Goal: Complete application form: Complete application form

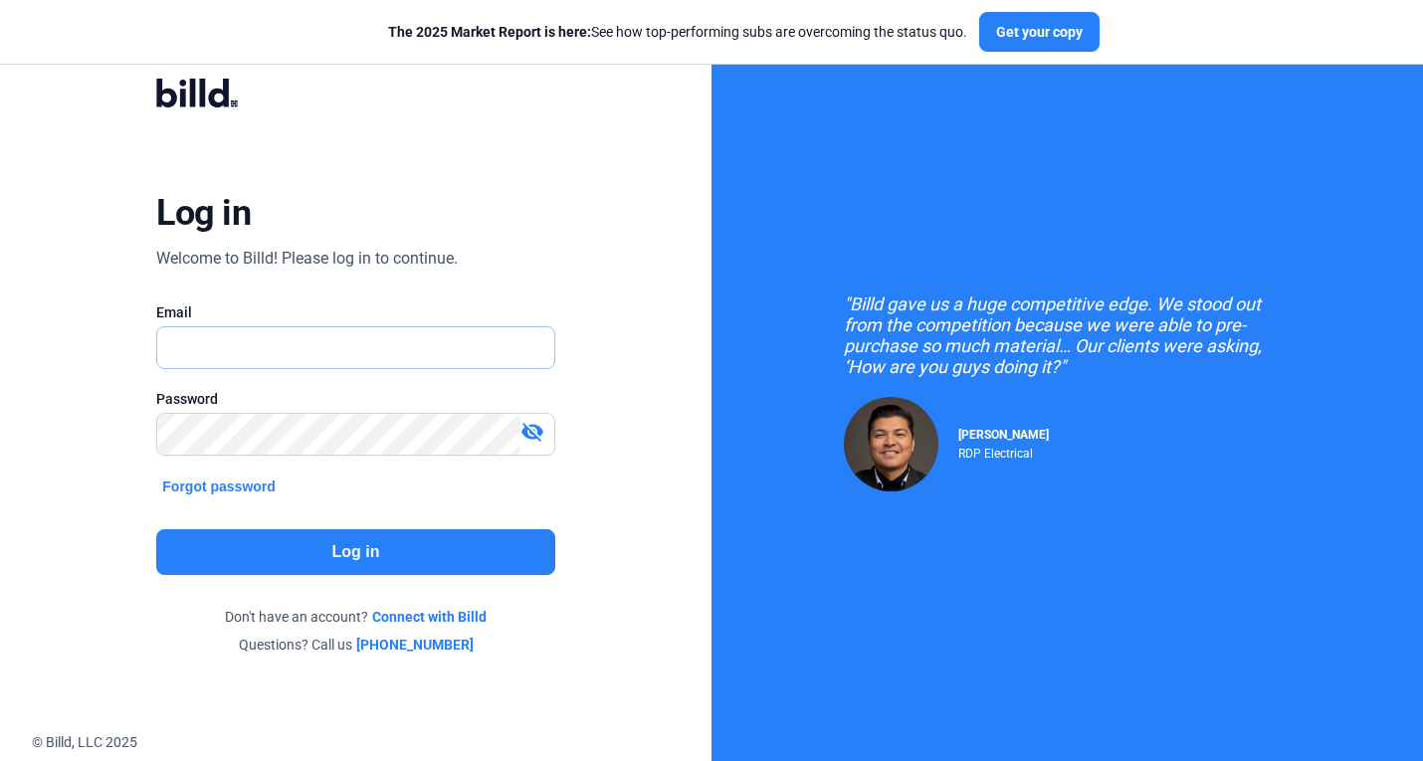
click at [346, 343] on input "text" at bounding box center [344, 347] width 375 height 41
type input "[PERSON_NAME][EMAIL_ADDRESS][DOMAIN_NAME]"
drag, startPoint x: 1265, startPoint y: 129, endPoint x: 1029, endPoint y: 189, distance: 243.3
click at [1265, 129] on div ""Billd gave us a huge competitive edge. We stood out from the competition becau…" at bounding box center [1066, 392] width 711 height 784
click at [445, 543] on button "Log in" at bounding box center [355, 552] width 398 height 46
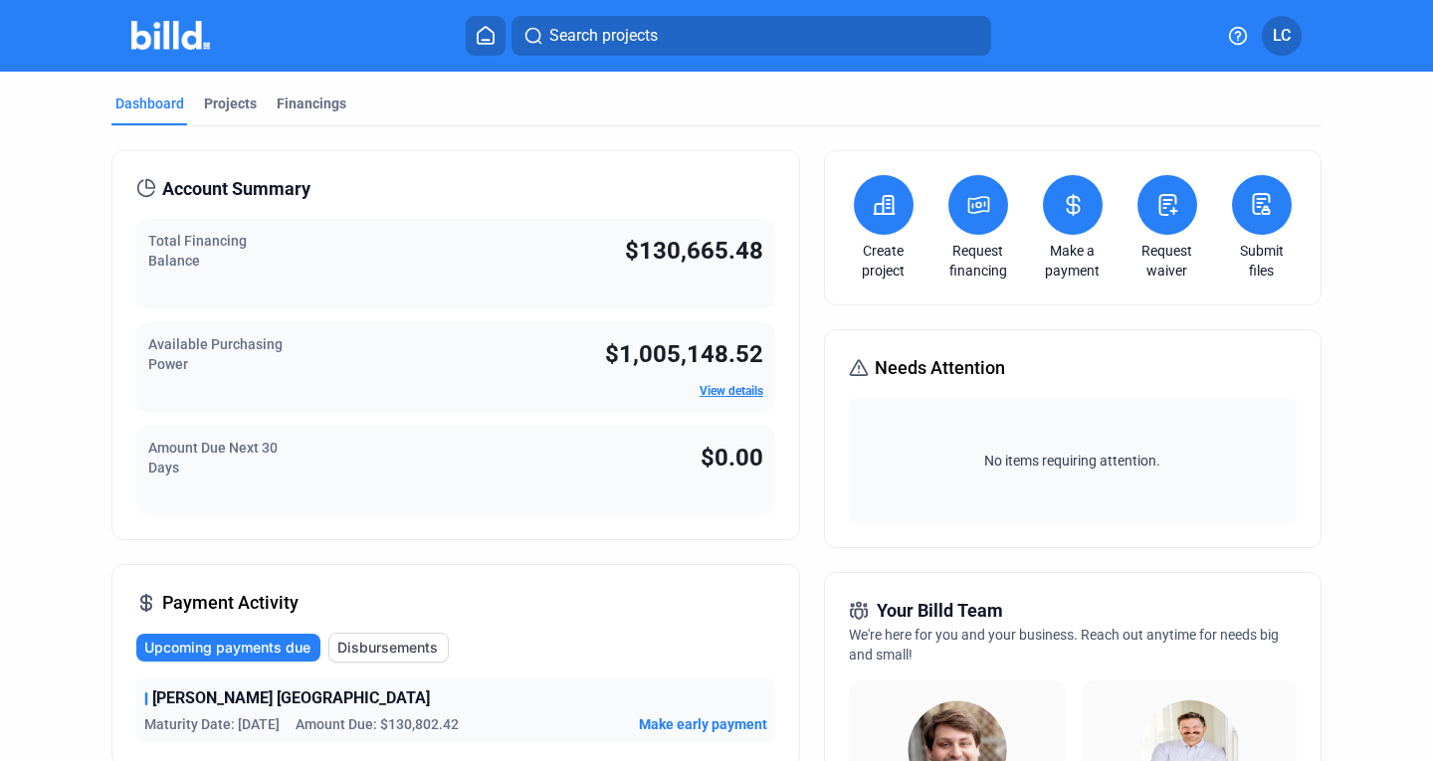
click at [1167, 209] on icon at bounding box center [1167, 205] width 25 height 24
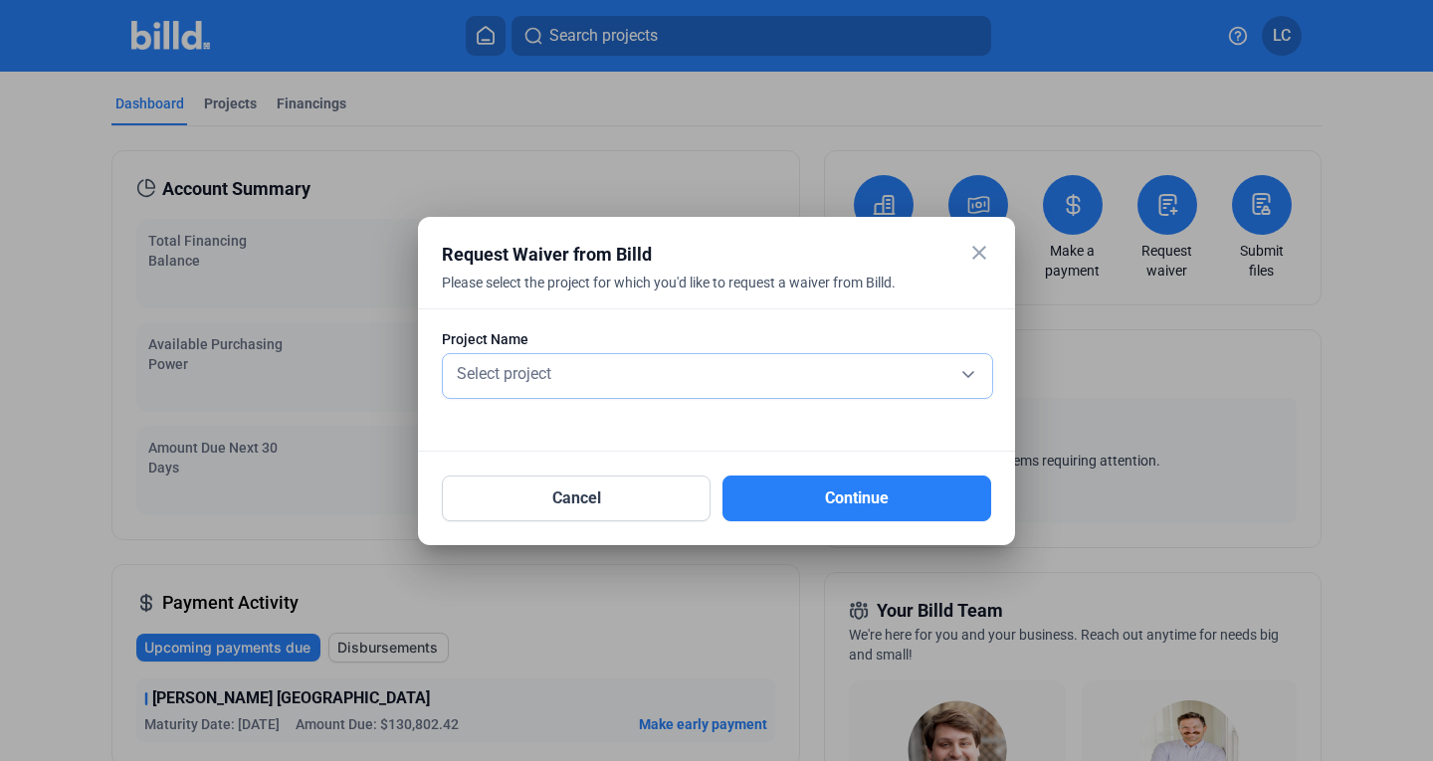
click at [762, 381] on div "Select project" at bounding box center [717, 372] width 529 height 28
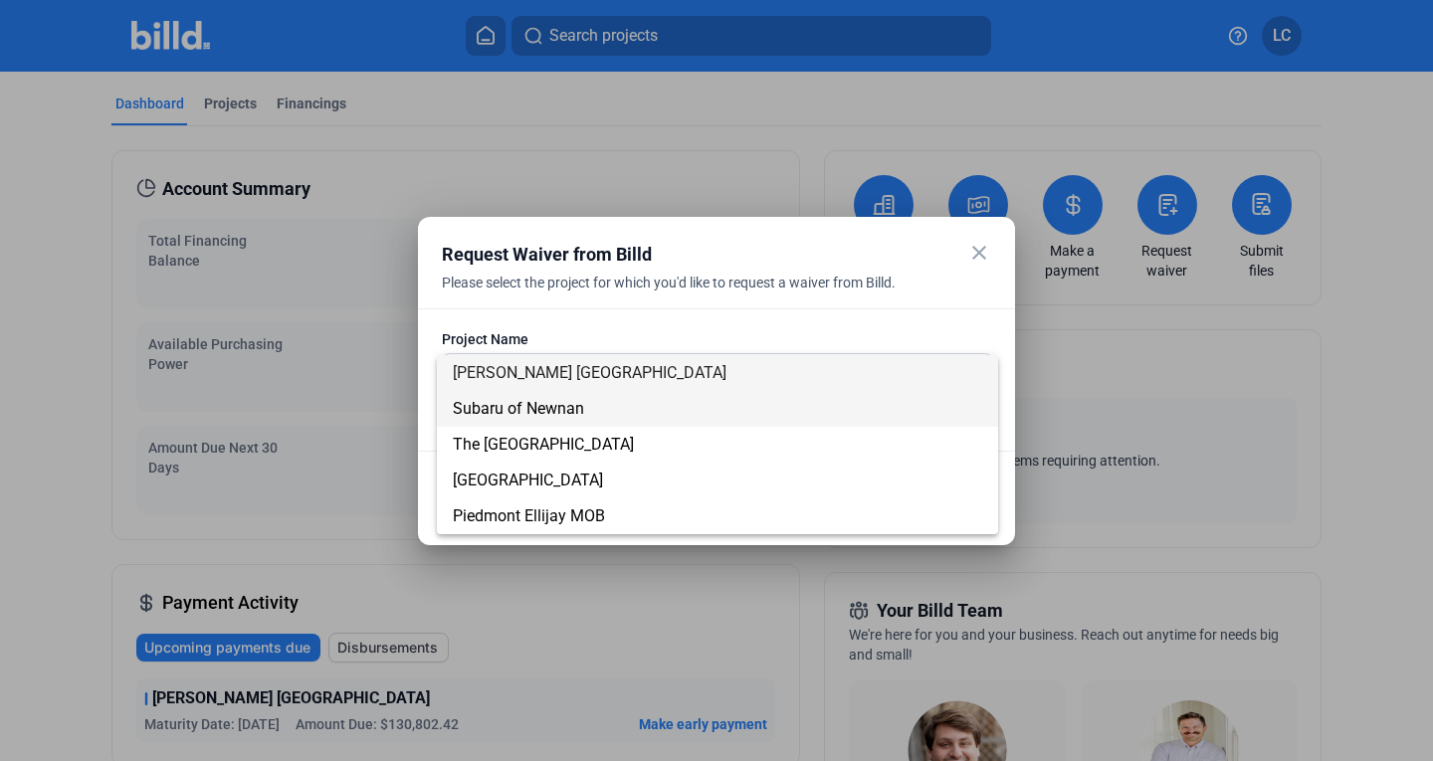
click at [646, 418] on span "Subaru of Newnan" at bounding box center [717, 409] width 529 height 36
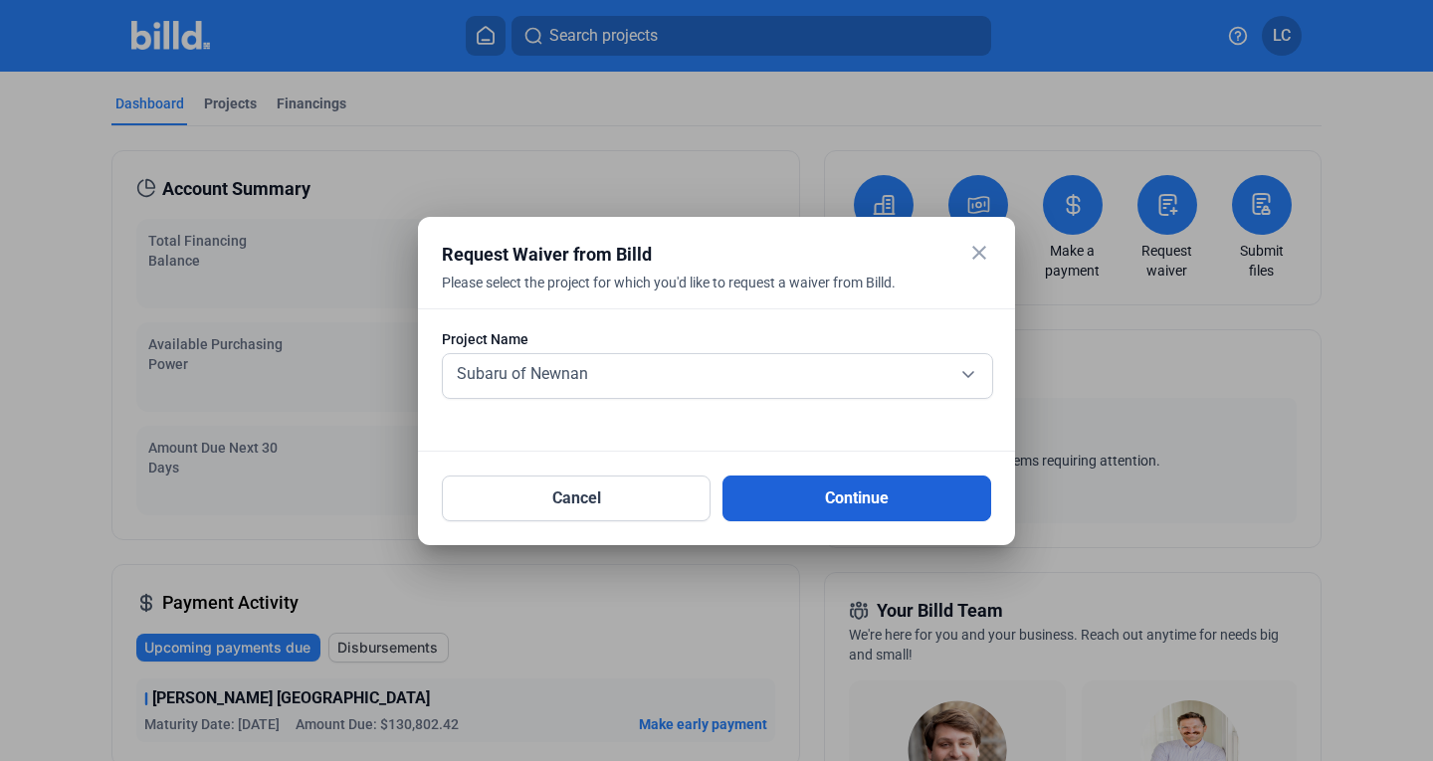
click at [851, 491] on button "Continue" at bounding box center [856, 499] width 269 height 46
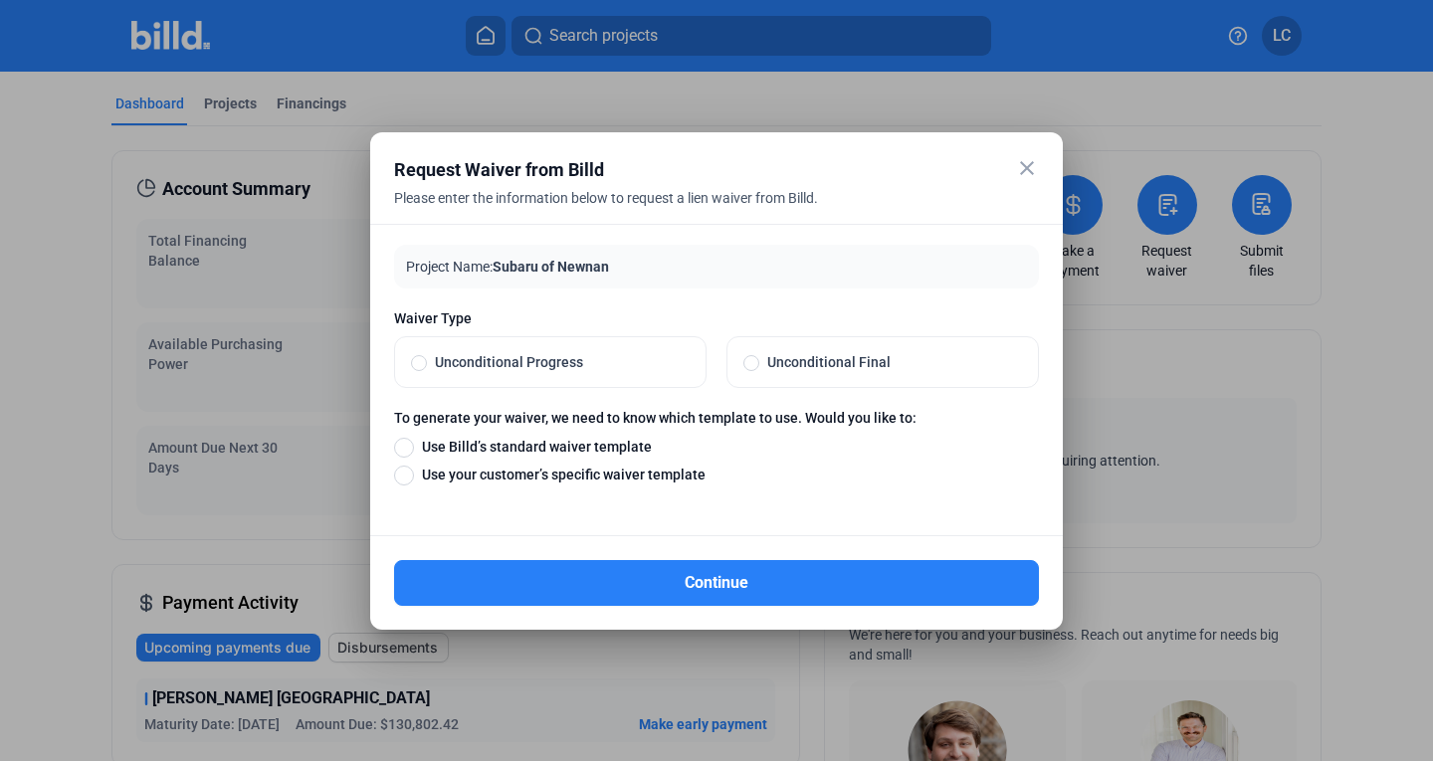
click at [815, 363] on span "Unconditional Final" at bounding box center [890, 362] width 263 height 20
click at [759, 363] on input "Unconditional Final" at bounding box center [751, 362] width 16 height 18
radio input "true"
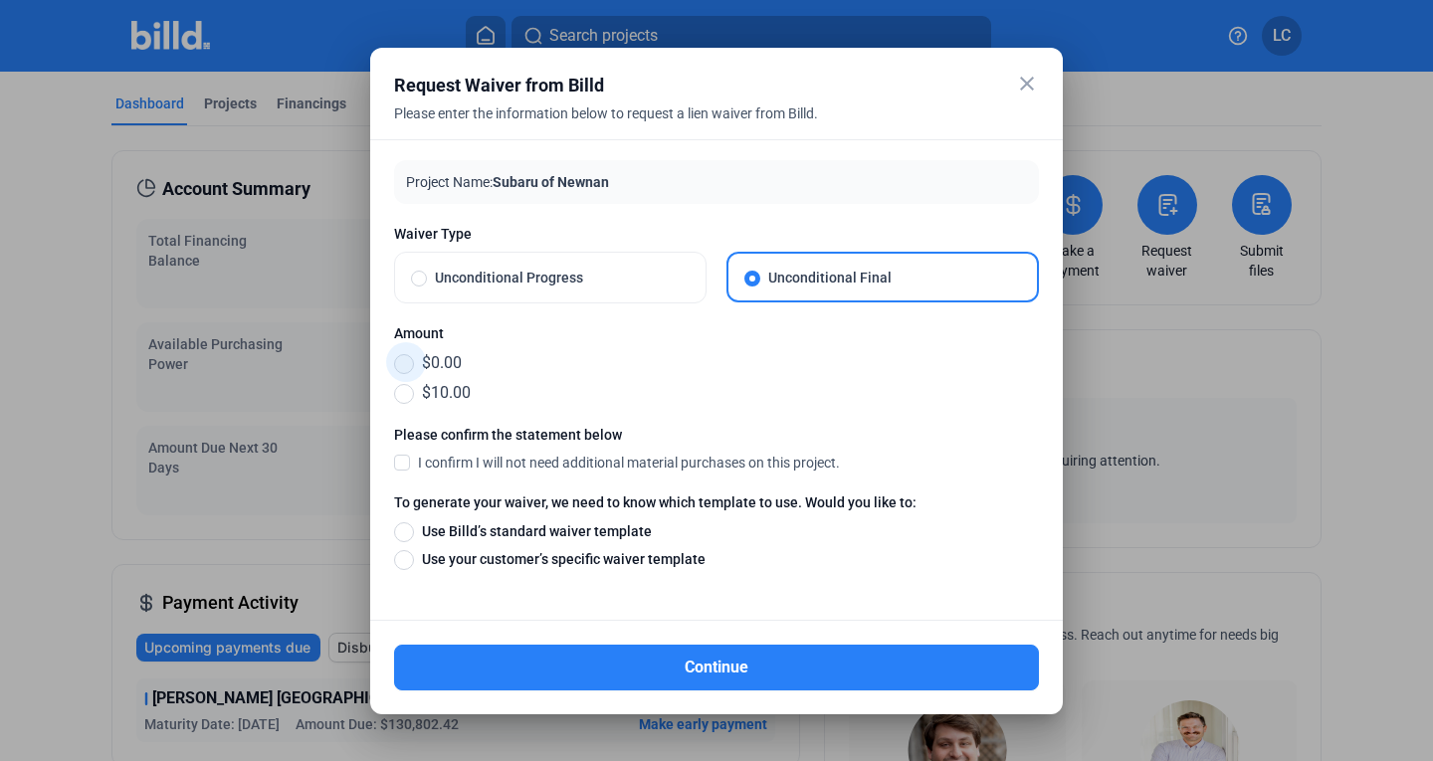
click at [400, 357] on span at bounding box center [404, 364] width 20 height 20
click at [400, 357] on input "$0.00" at bounding box center [404, 363] width 20 height 22
radio input "true"
click at [419, 461] on span "I confirm I will not need additional material purchases on this project." at bounding box center [629, 463] width 422 height 20
click at [0, 0] on input "I confirm I will not need additional material purchases on this project." at bounding box center [0, 0] width 0 height 0
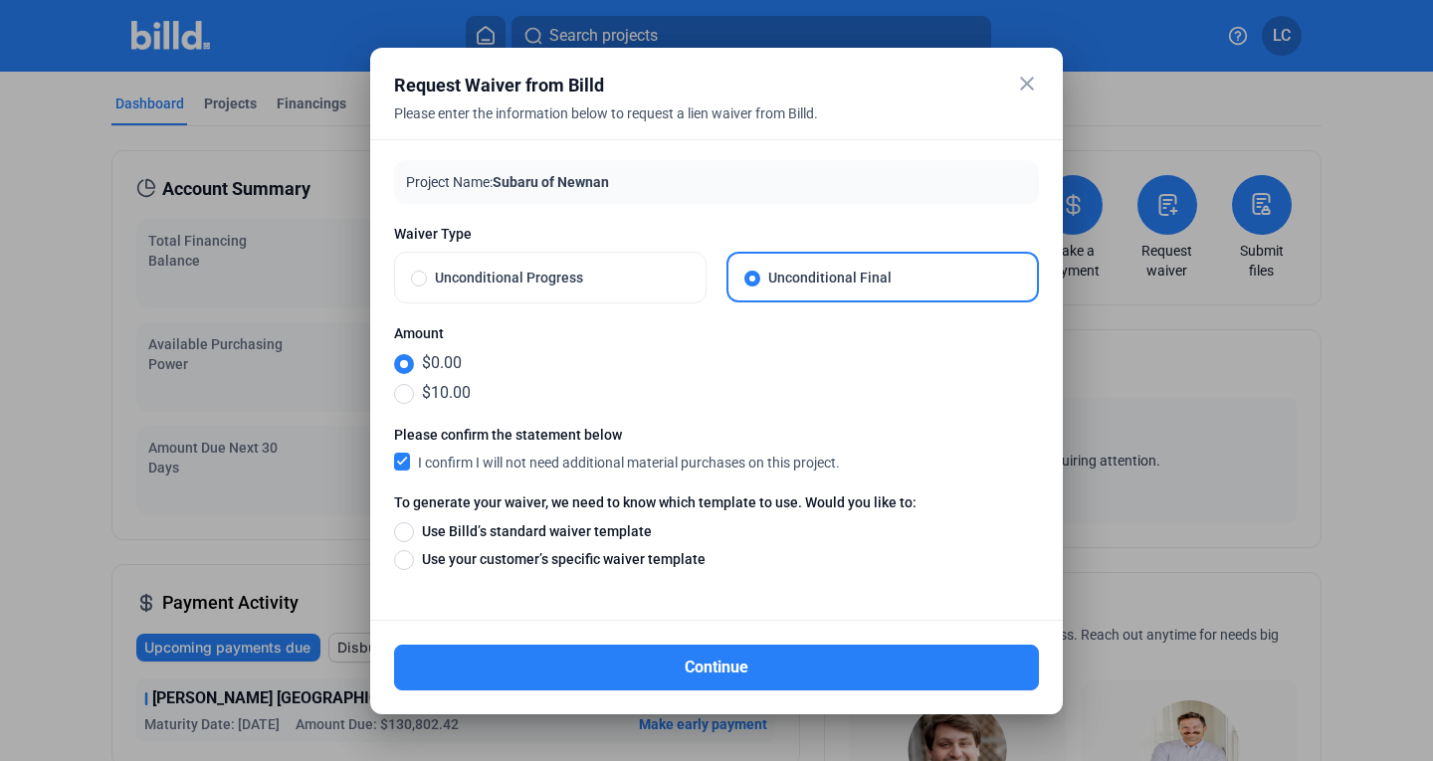
drag, startPoint x: 1002, startPoint y: 156, endPoint x: 953, endPoint y: 137, distance: 52.3
click at [1002, 156] on div "Project Name: Subaru of Newnan Waiver Type Unconditional Progress Unconditional…" at bounding box center [716, 380] width 693 height 482
click at [1018, 79] on mat-icon "close" at bounding box center [1027, 84] width 24 height 24
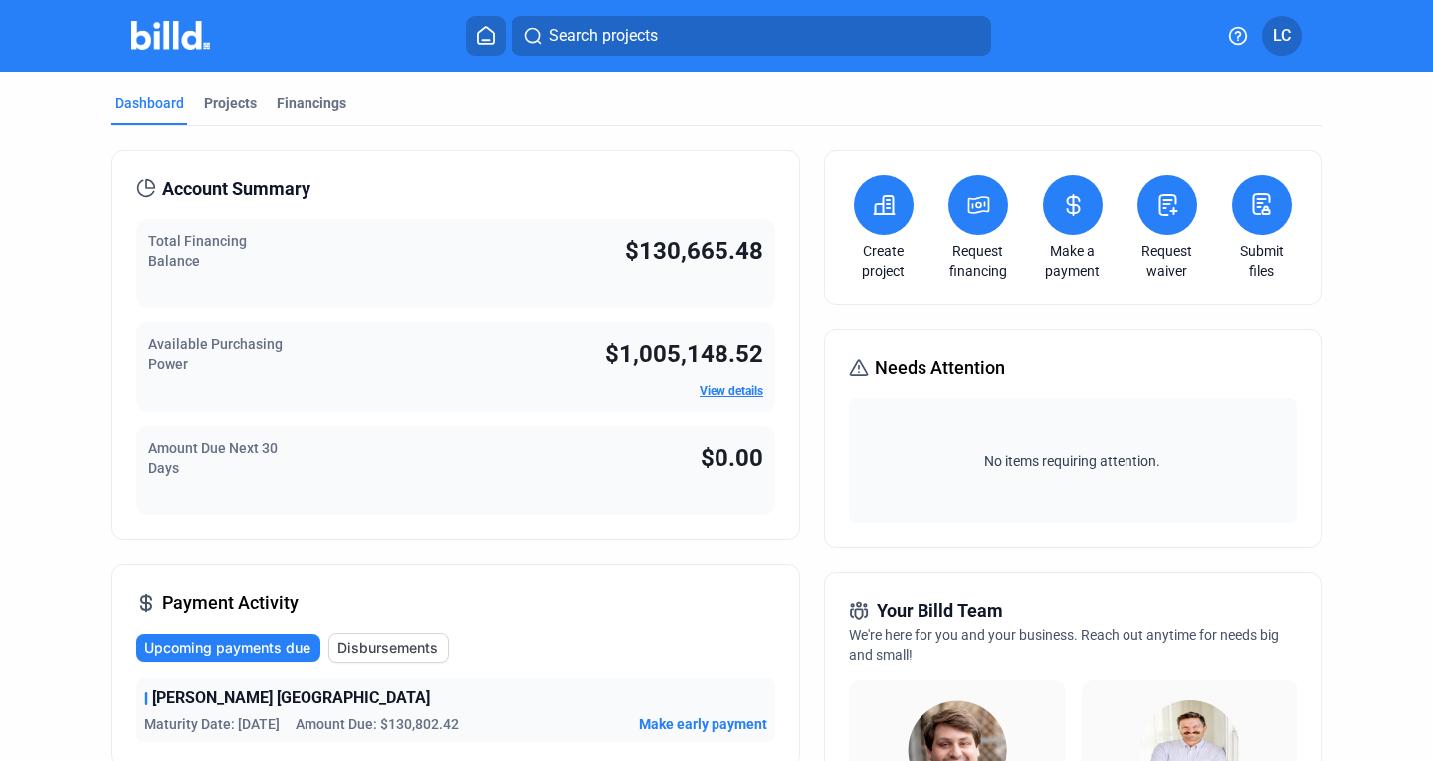
click at [1168, 205] on icon at bounding box center [1167, 205] width 25 height 24
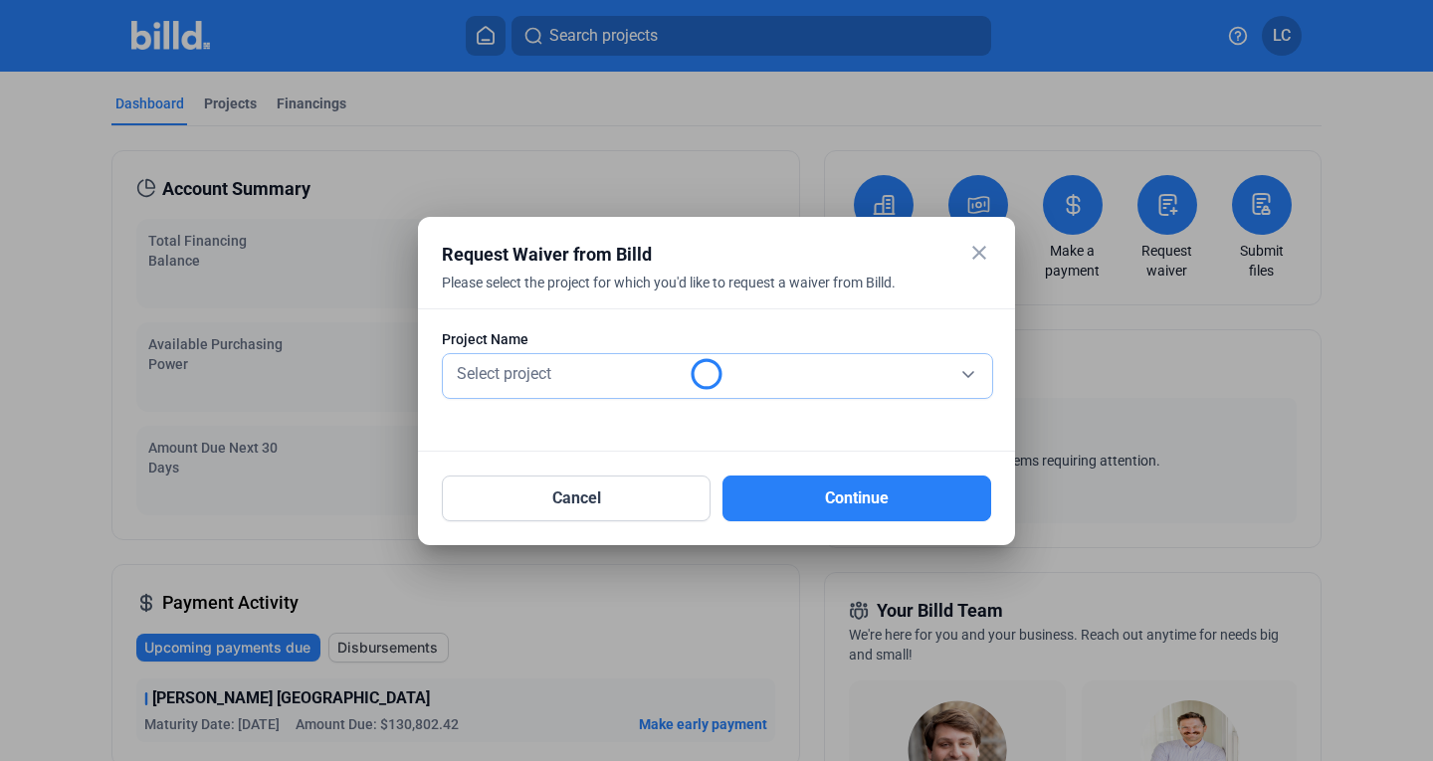
click at [583, 377] on div "Select project" at bounding box center [717, 372] width 529 height 28
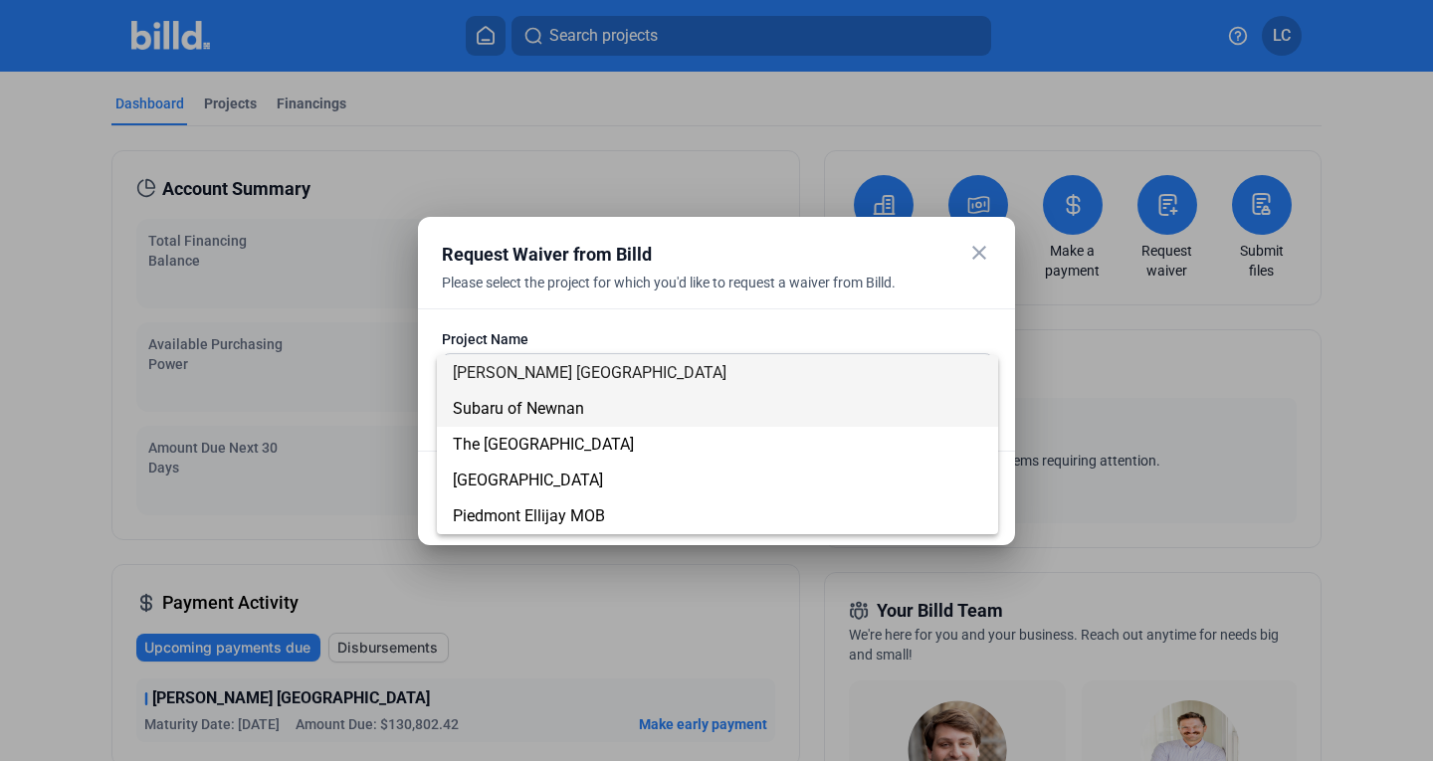
click at [597, 415] on span "Subaru of Newnan" at bounding box center [717, 409] width 529 height 36
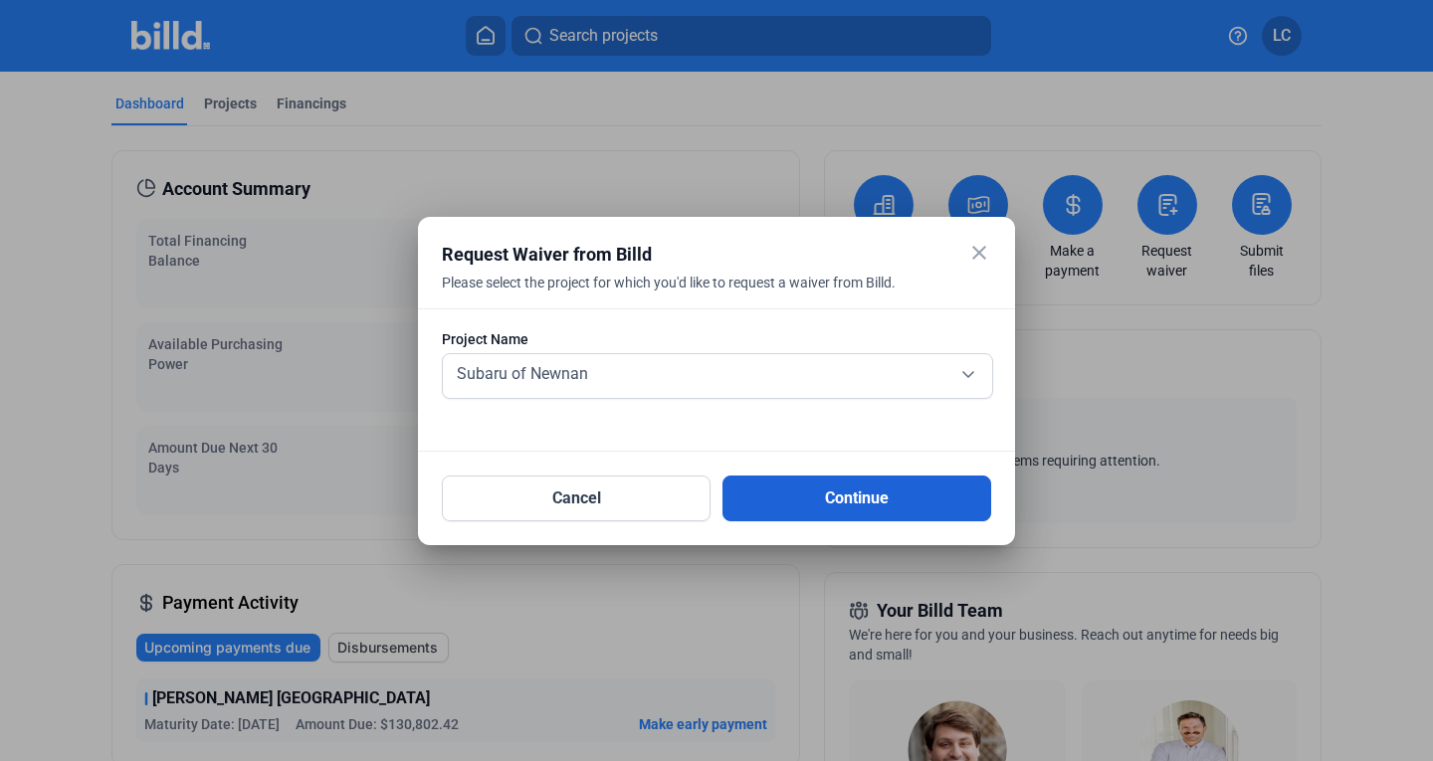
click at [847, 494] on button "Continue" at bounding box center [856, 499] width 269 height 46
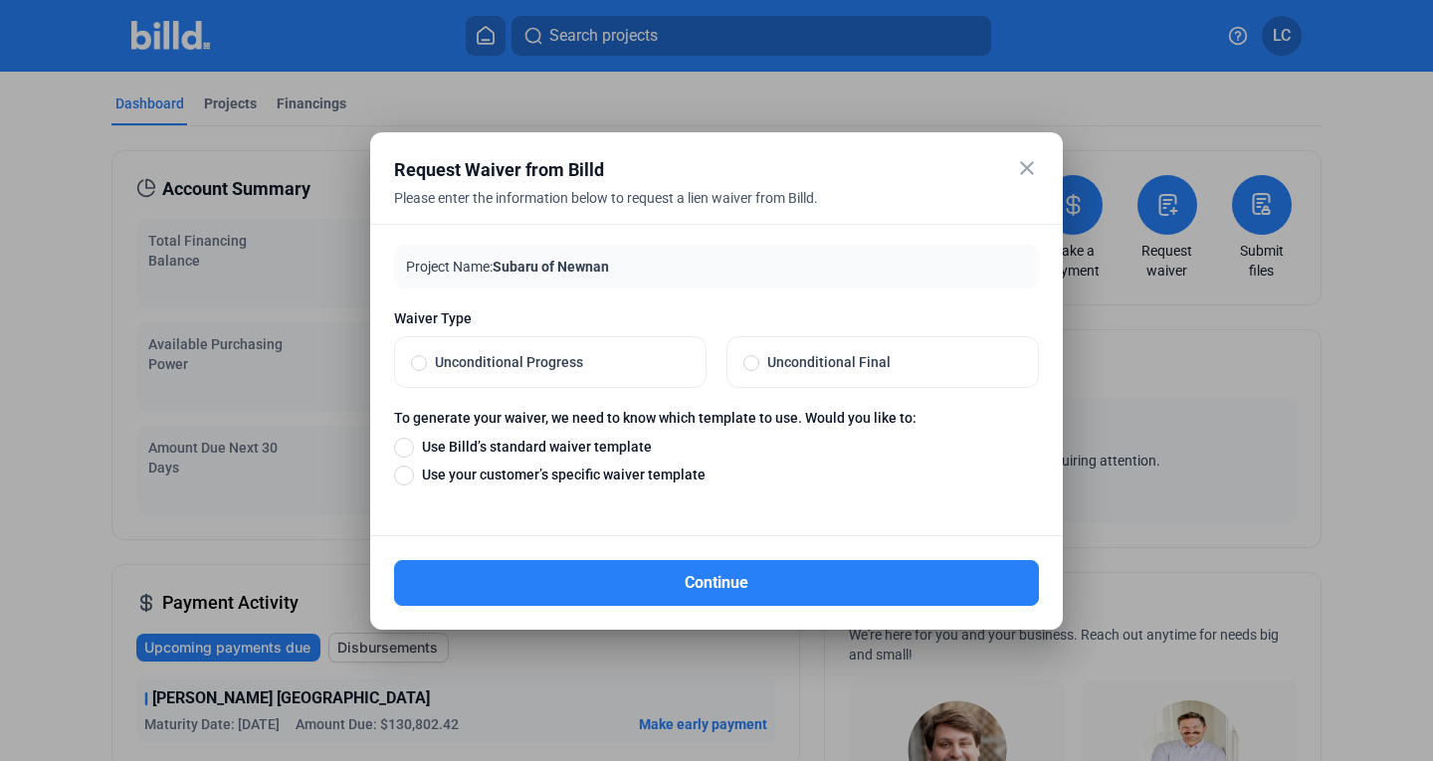
click at [788, 364] on span "Unconditional Final" at bounding box center [890, 362] width 263 height 20
click at [759, 364] on input "Unconditional Final" at bounding box center [751, 362] width 16 height 18
radio input "true"
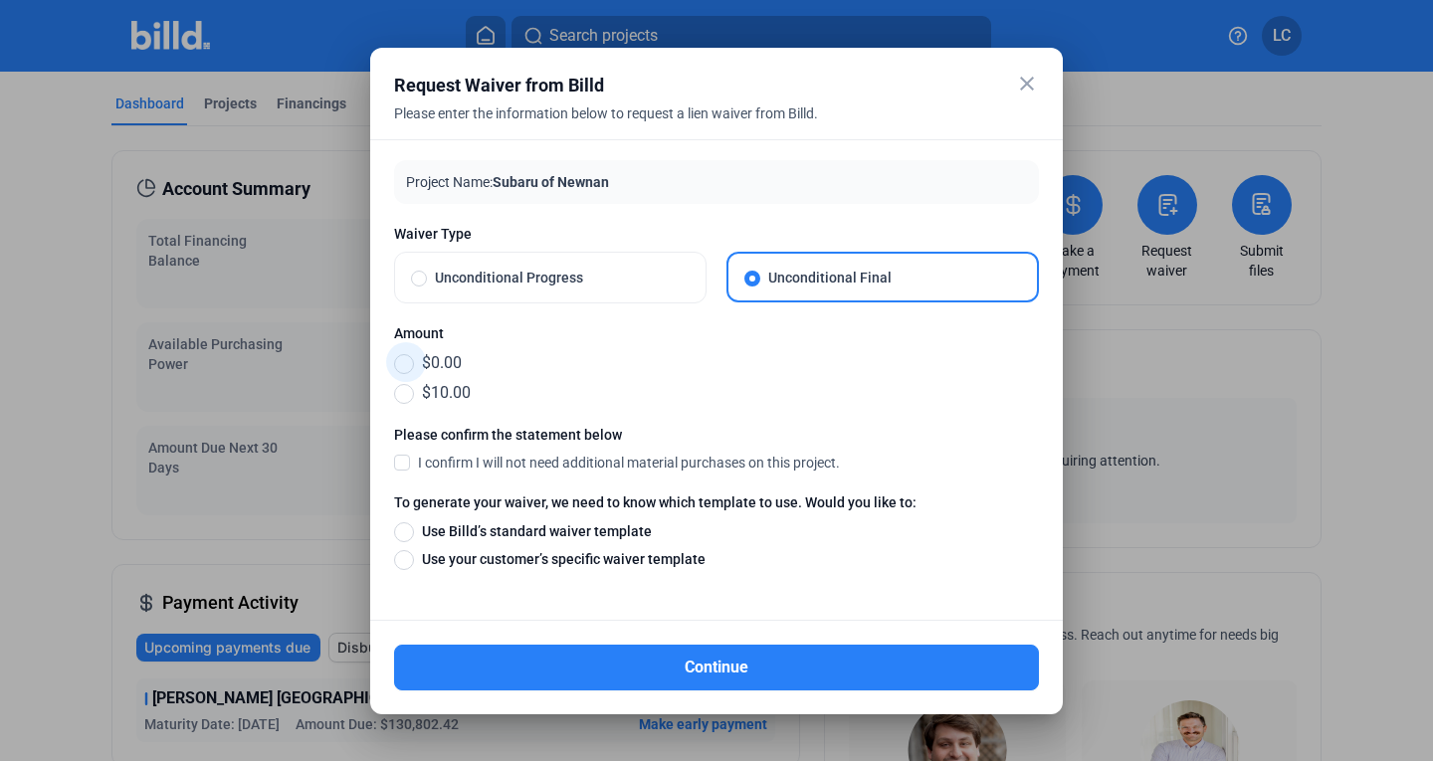
click at [409, 351] on label "$0.00" at bounding box center [716, 363] width 645 height 24
click at [409, 352] on input "$0.00" at bounding box center [404, 363] width 20 height 22
radio input "true"
click at [400, 460] on span at bounding box center [402, 462] width 16 height 18
click at [0, 0] on input "I confirm I will not need additional material purchases on this project." at bounding box center [0, 0] width 0 height 0
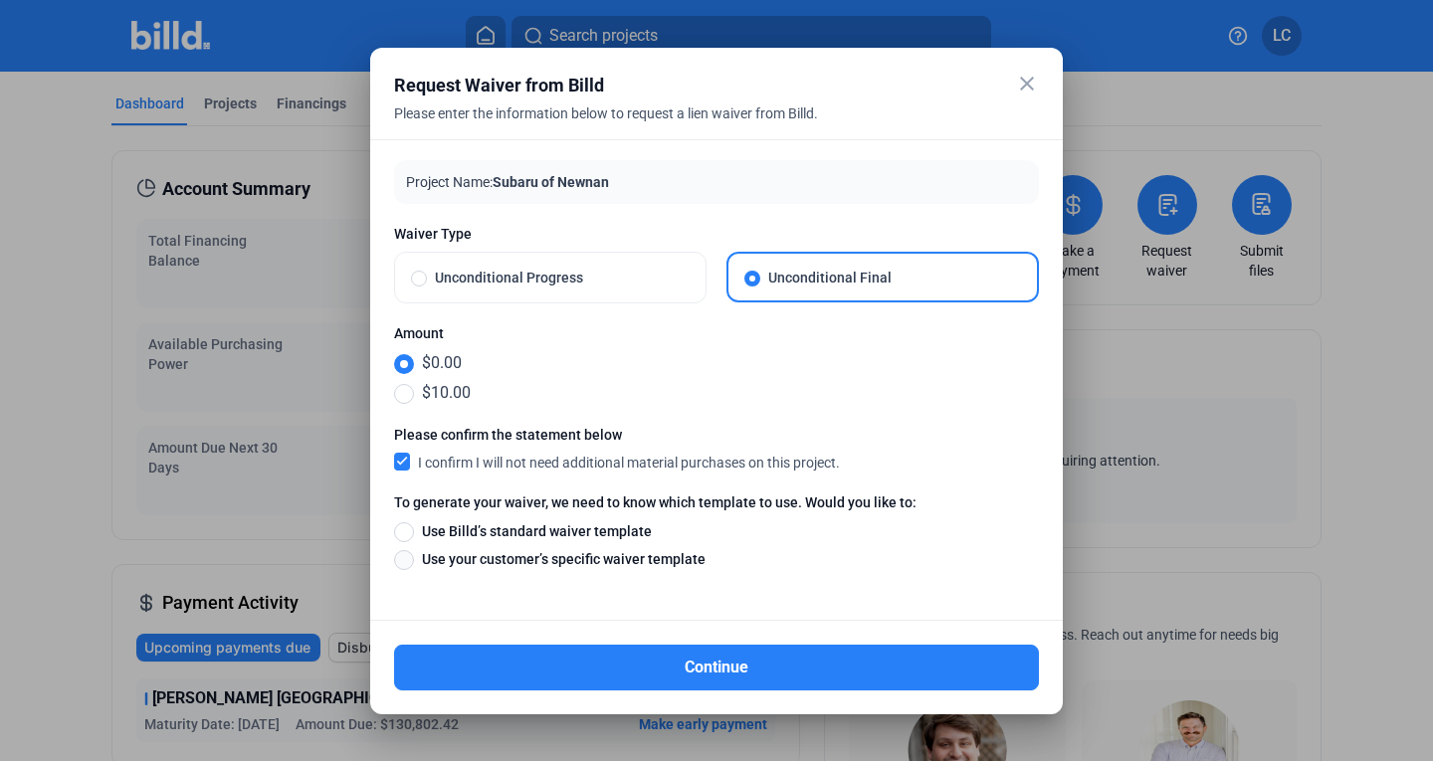
click at [404, 555] on span at bounding box center [404, 560] width 20 height 20
click at [404, 555] on input "Use your customer’s specific waiver template" at bounding box center [404, 559] width 20 height 22
radio input "true"
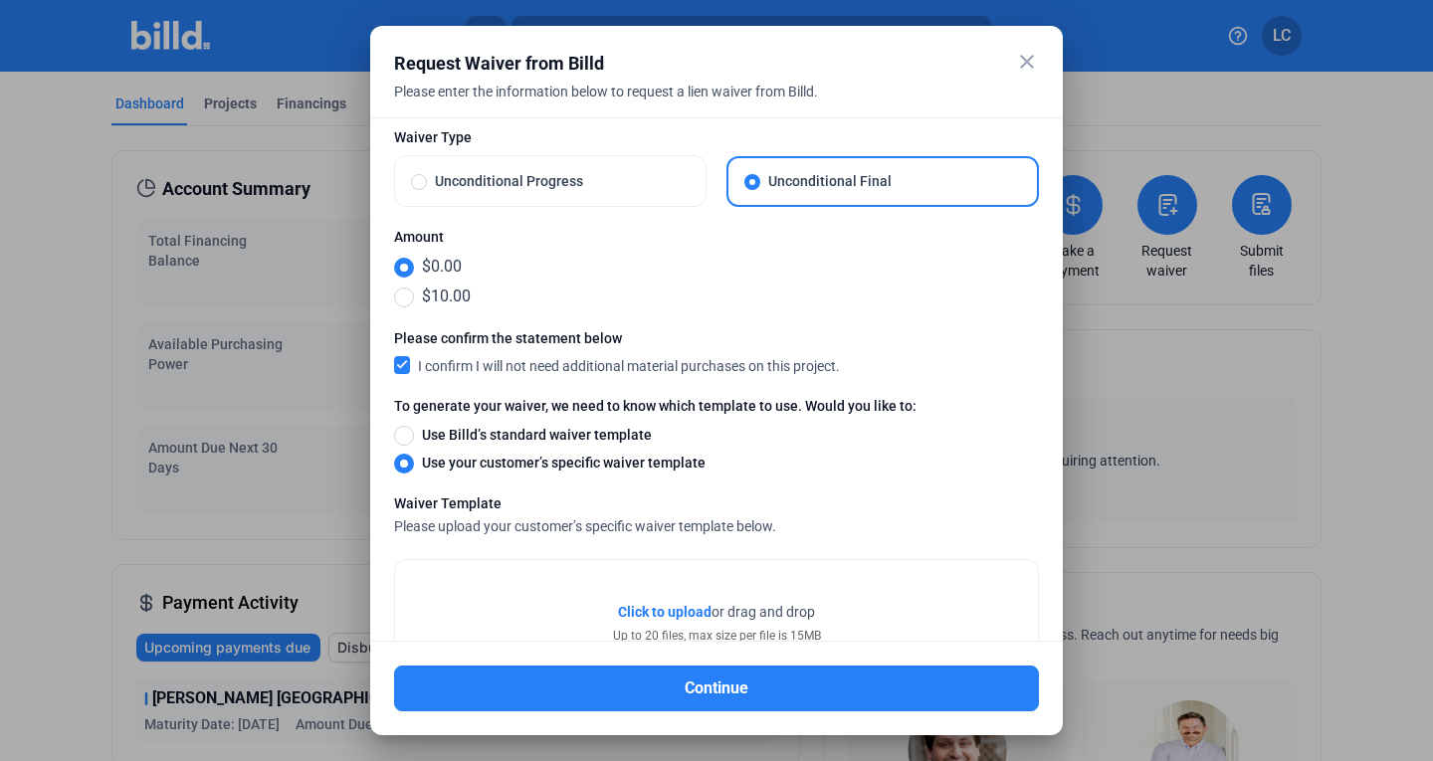
scroll to position [159, 0]
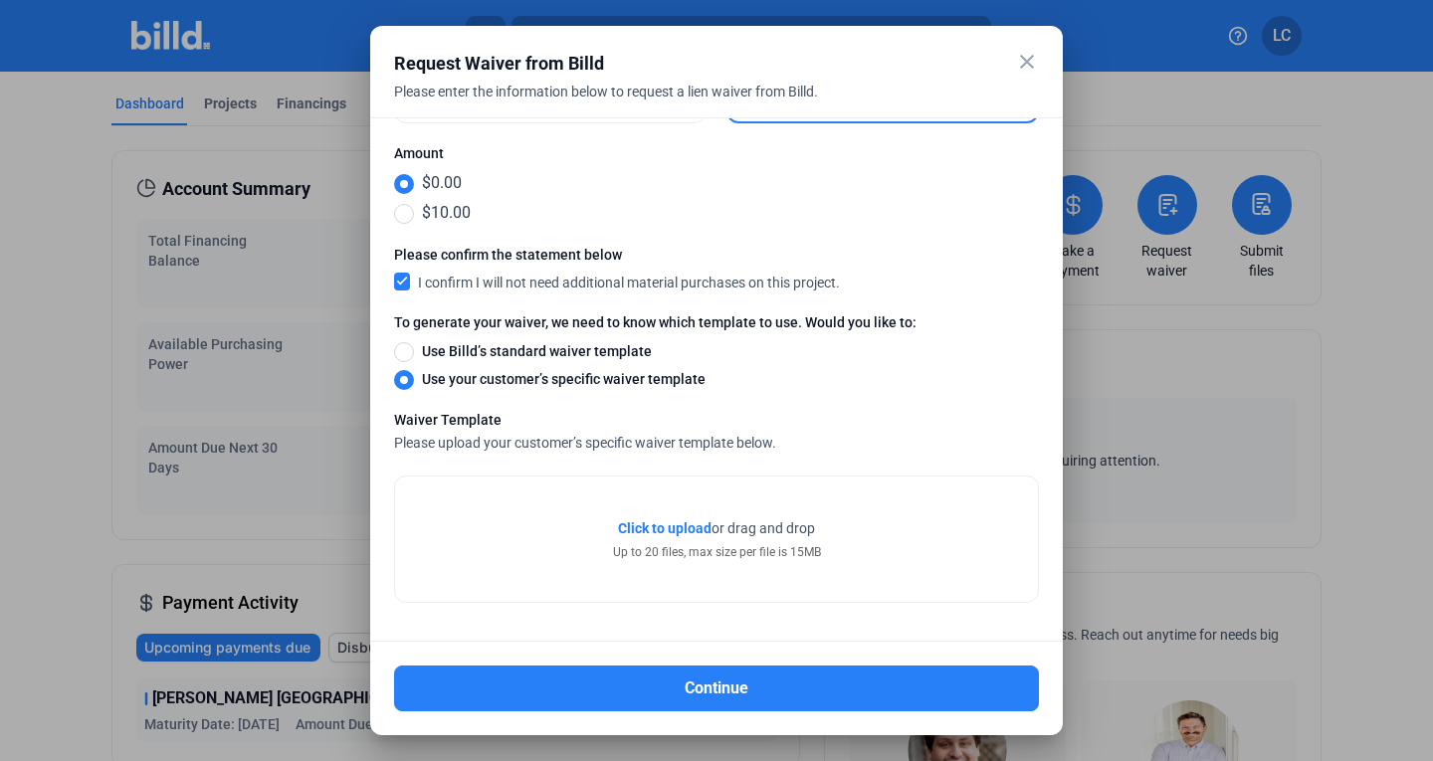
click at [665, 527] on span "Click to upload" at bounding box center [665, 528] width 94 height 16
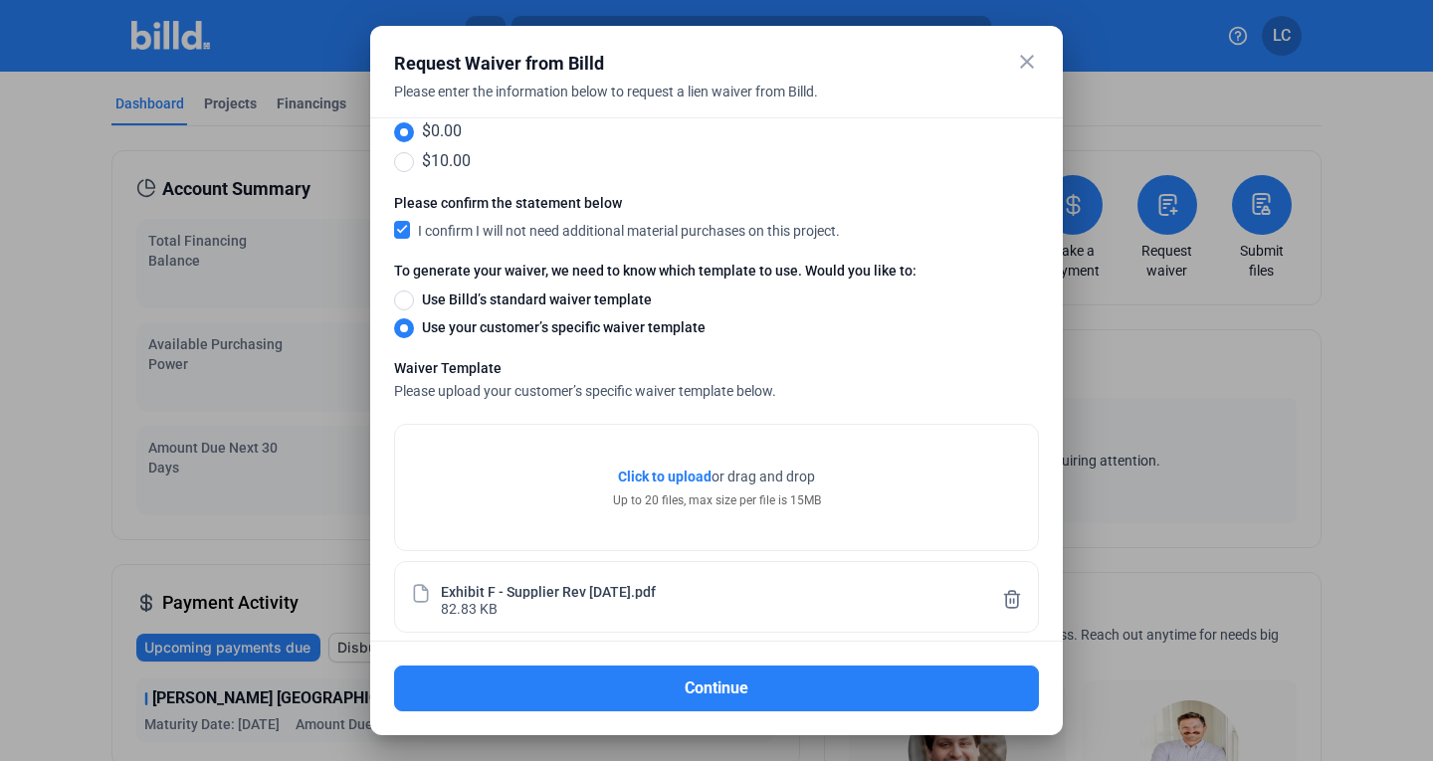
scroll to position [233, 0]
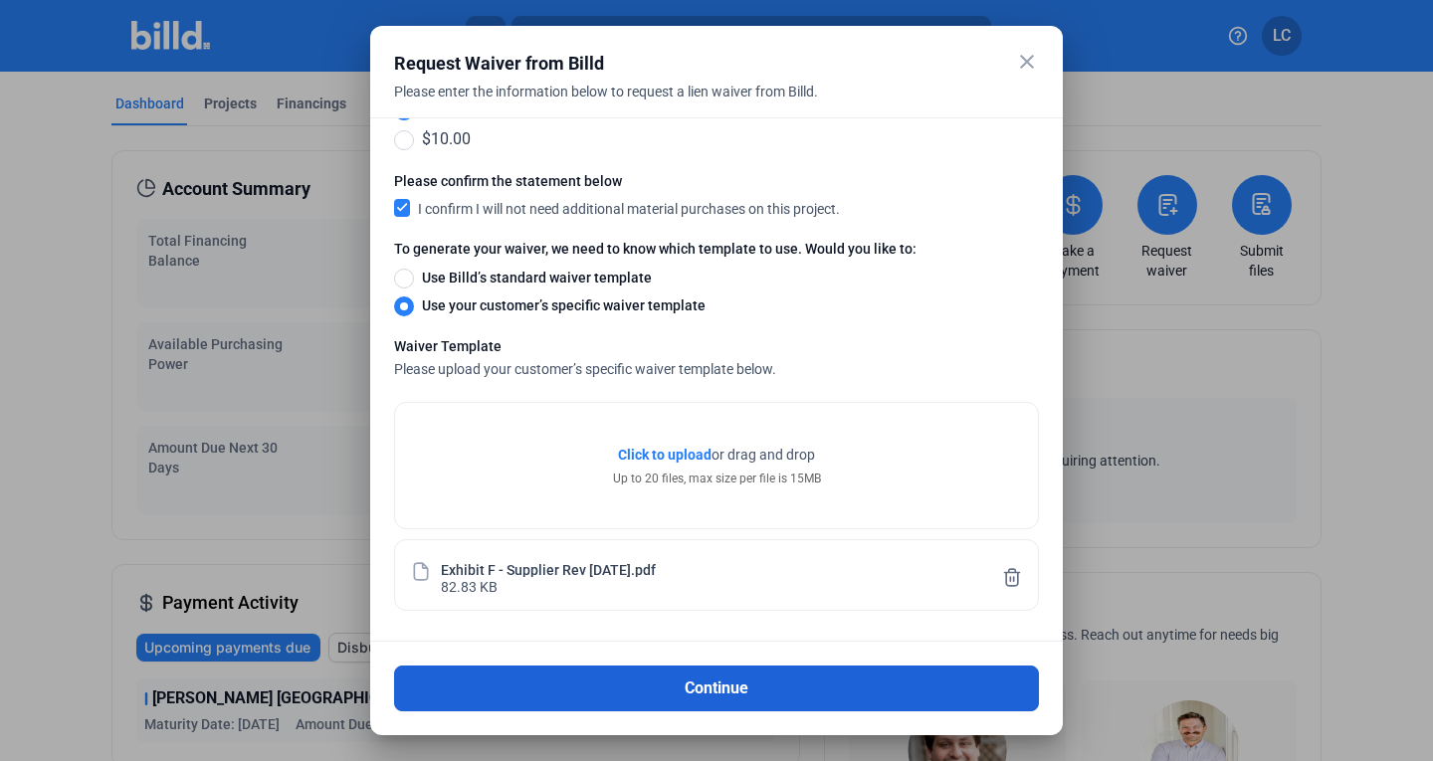
click at [719, 691] on button "Continue" at bounding box center [716, 689] width 645 height 46
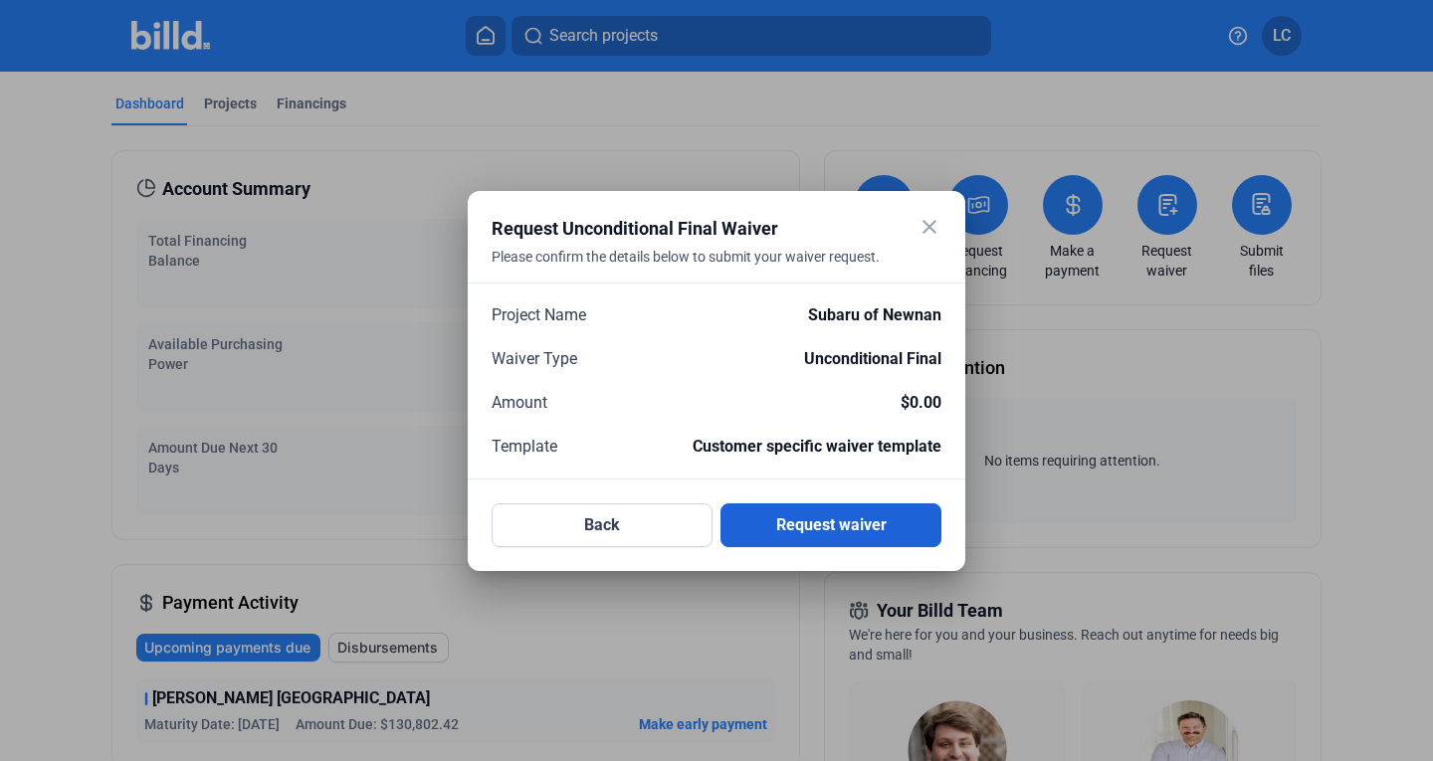
click at [797, 533] on button "Request waiver" at bounding box center [830, 526] width 221 height 44
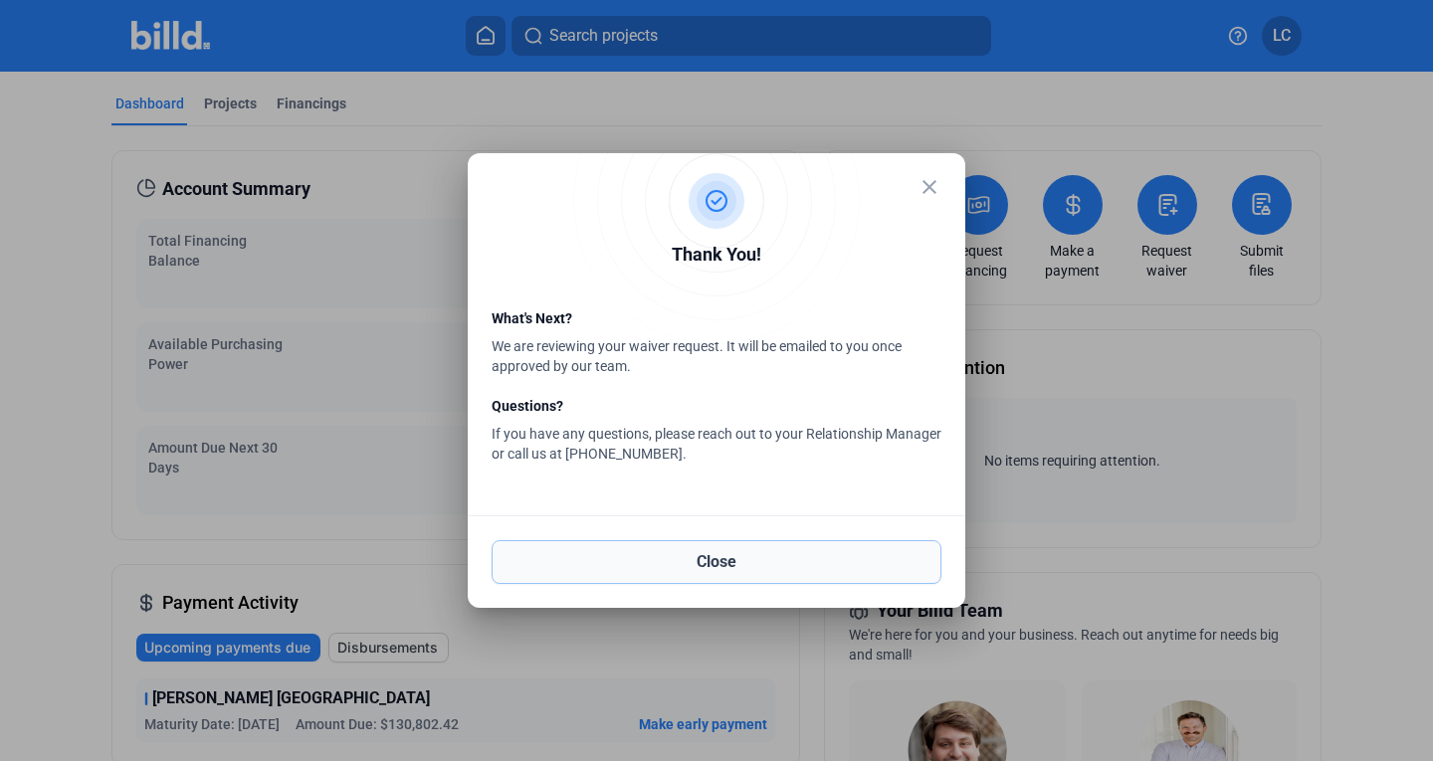
click at [766, 568] on button "Close" at bounding box center [717, 562] width 450 height 44
